Goal: Register for event/course

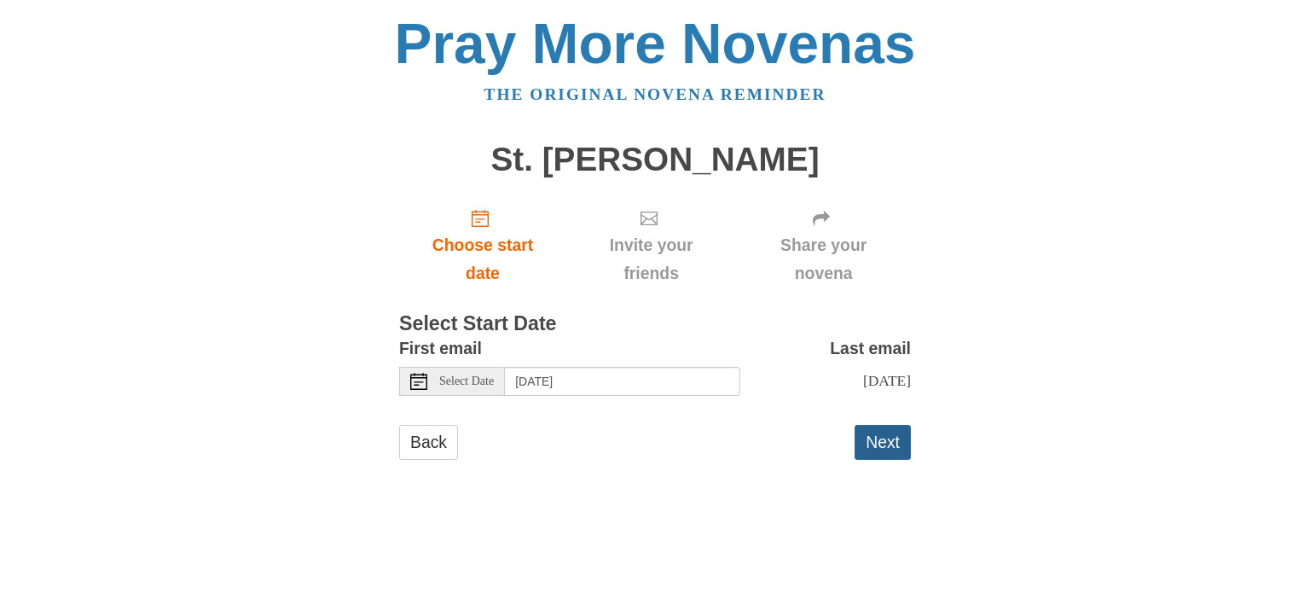
click at [875, 442] on button "Next" at bounding box center [883, 442] width 56 height 35
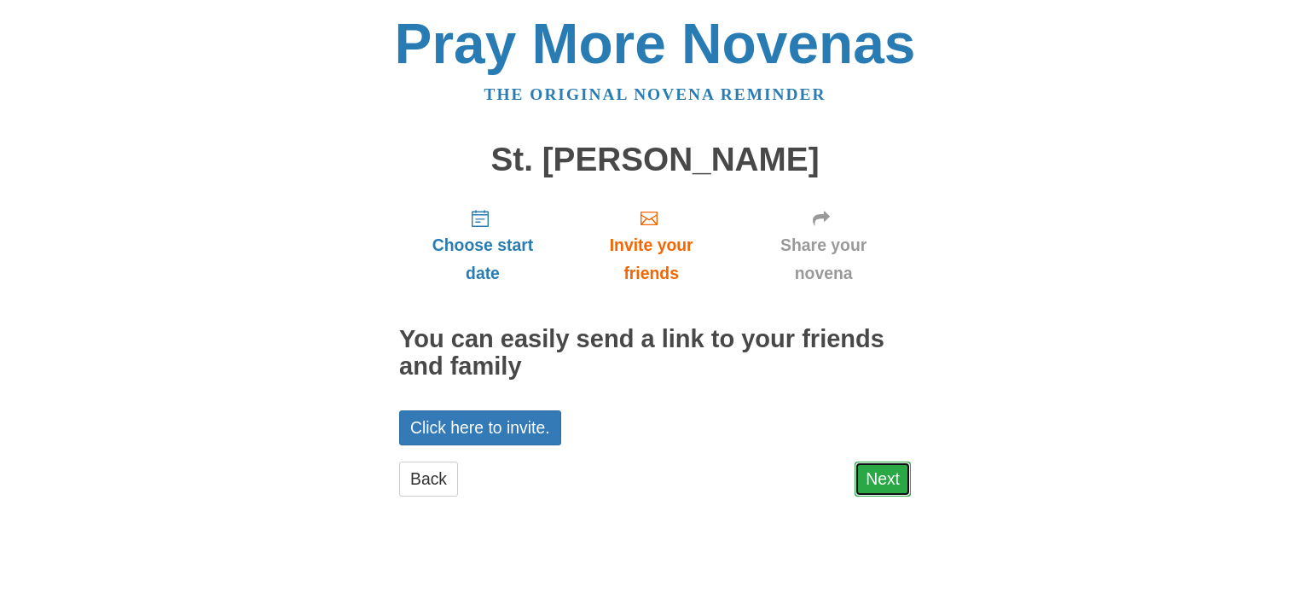
click at [887, 484] on link "Next" at bounding box center [883, 478] width 56 height 35
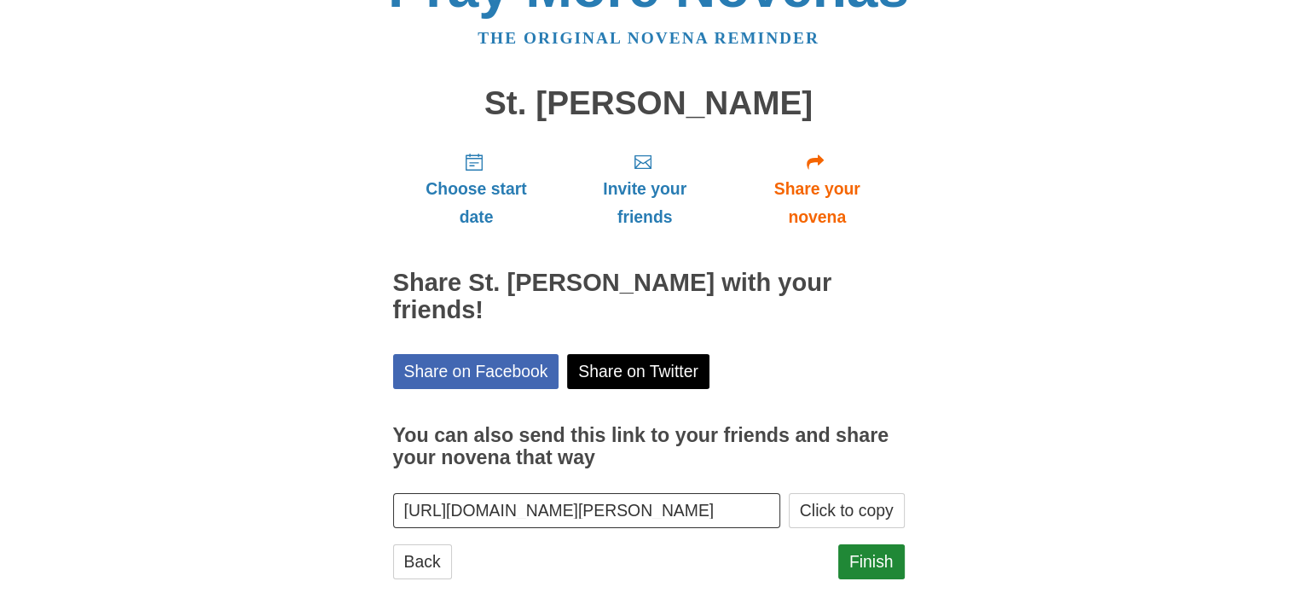
scroll to position [91, 0]
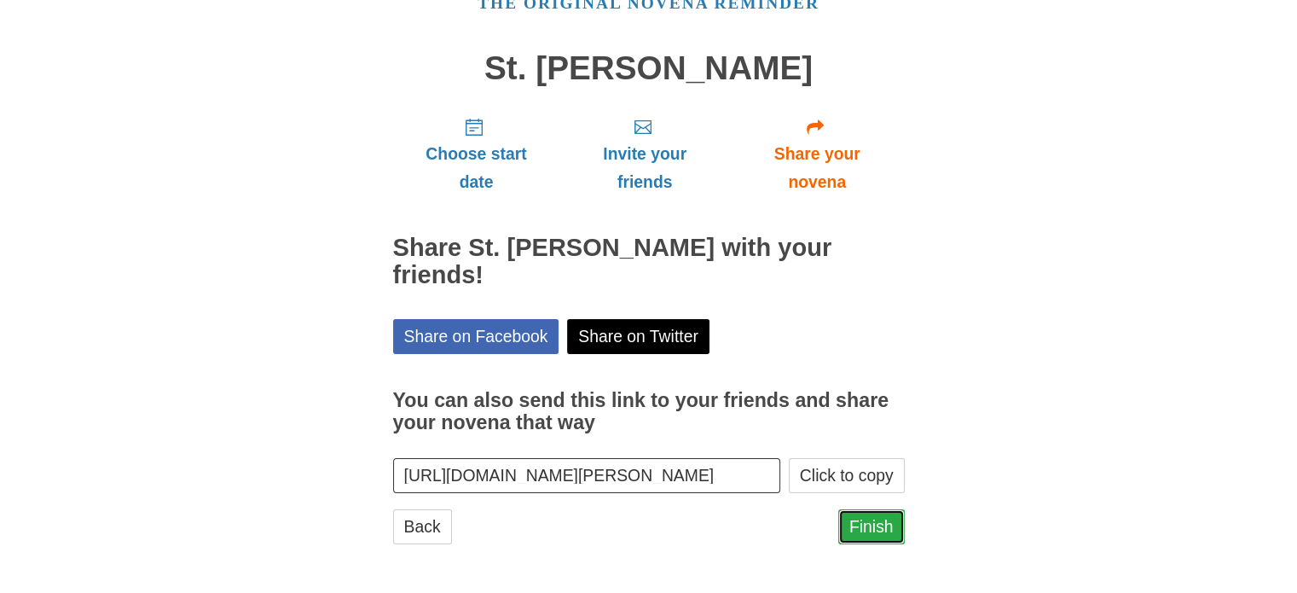
click at [879, 533] on link "Finish" at bounding box center [871, 526] width 67 height 35
